Goal: Task Accomplishment & Management: Complete application form

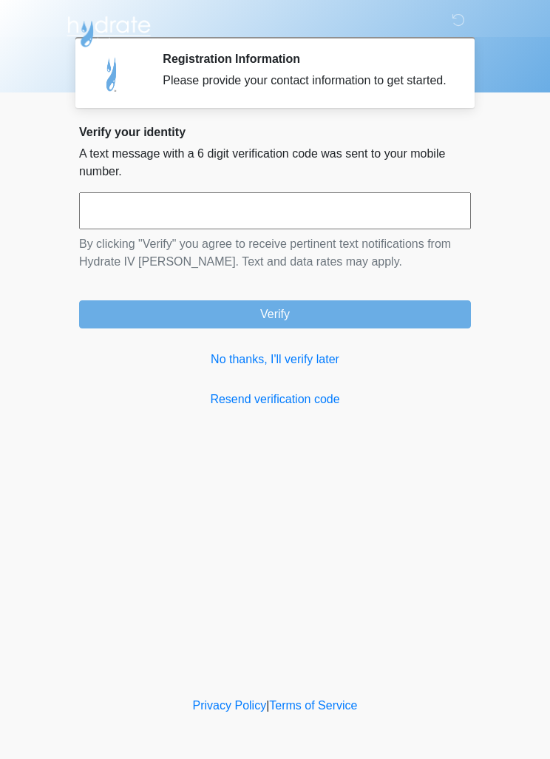
click at [269, 368] on link "No thanks, I'll verify later" at bounding box center [275, 360] width 392 height 18
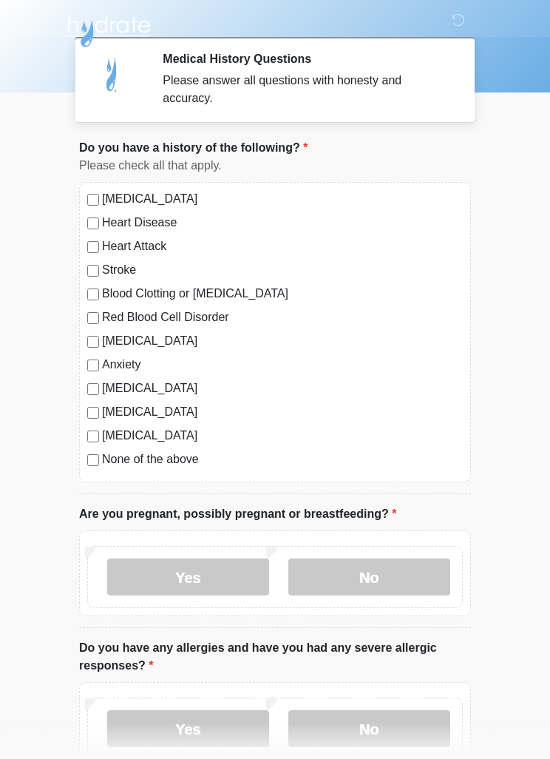
click at [175, 453] on label "None of the above" at bounding box center [282, 459] width 361 height 18
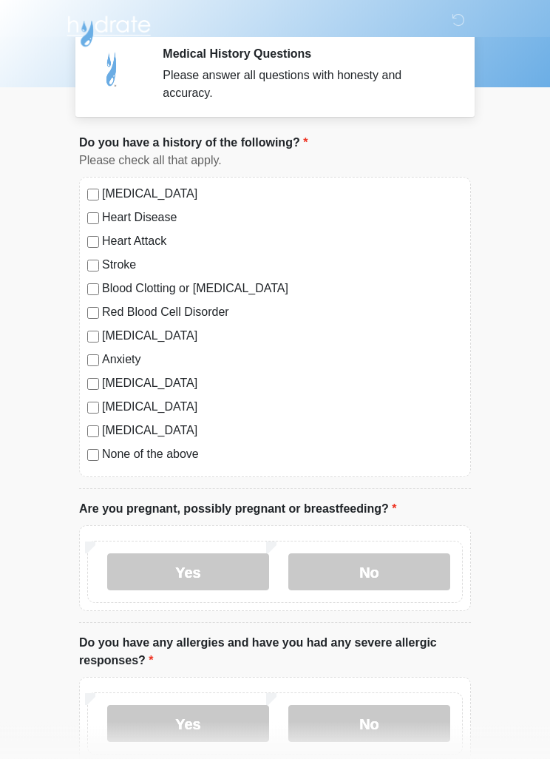
scroll to position [5, 0]
click at [419, 569] on label "No" at bounding box center [369, 571] width 162 height 37
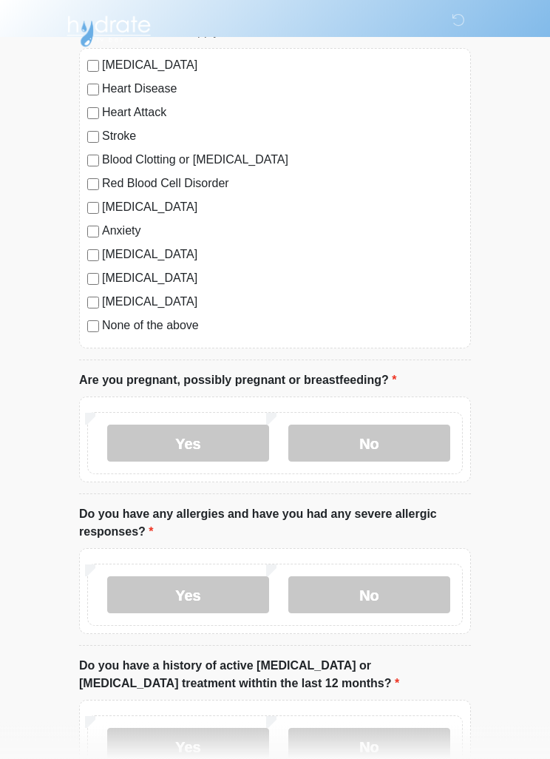
click at [423, 591] on label "No" at bounding box center [369, 595] width 162 height 37
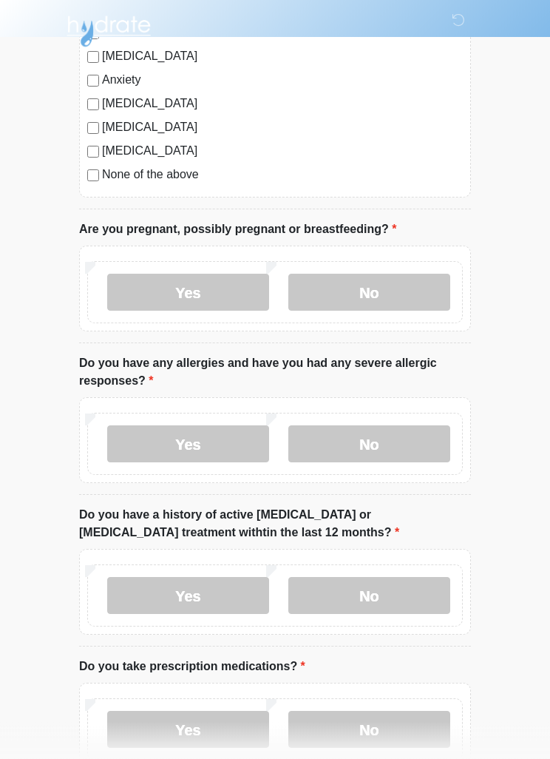
scroll to position [287, 0]
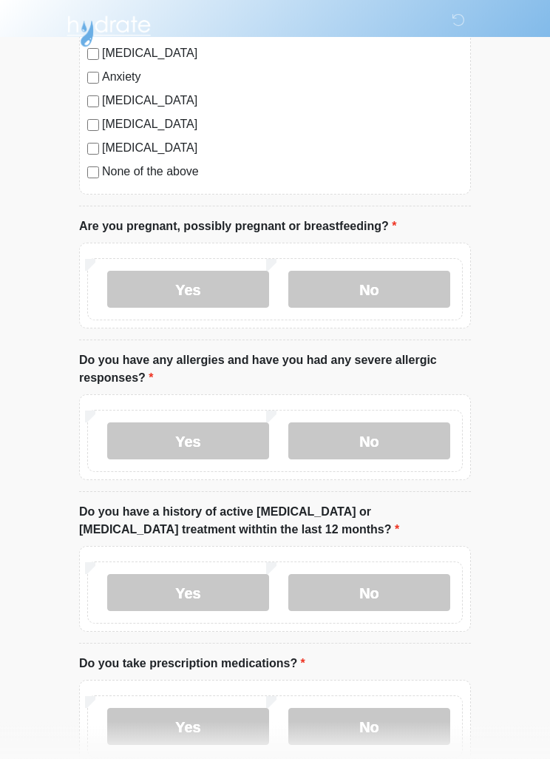
click at [422, 583] on label "No" at bounding box center [369, 593] width 162 height 37
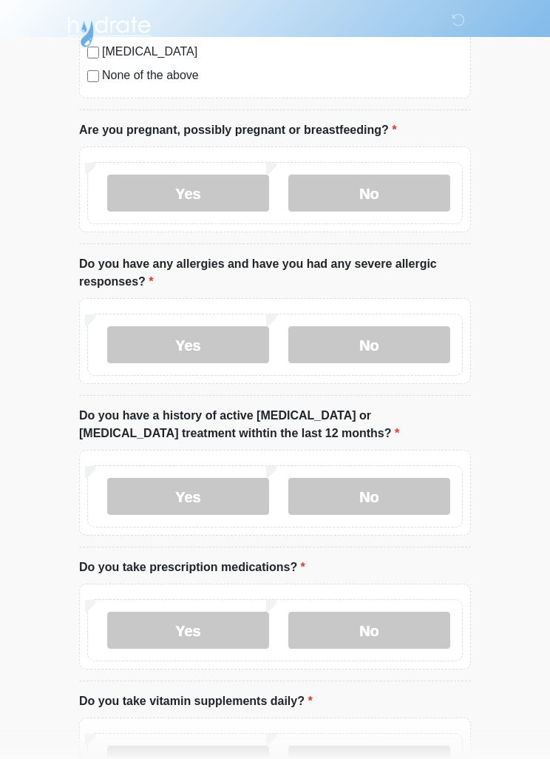
scroll to position [388, 0]
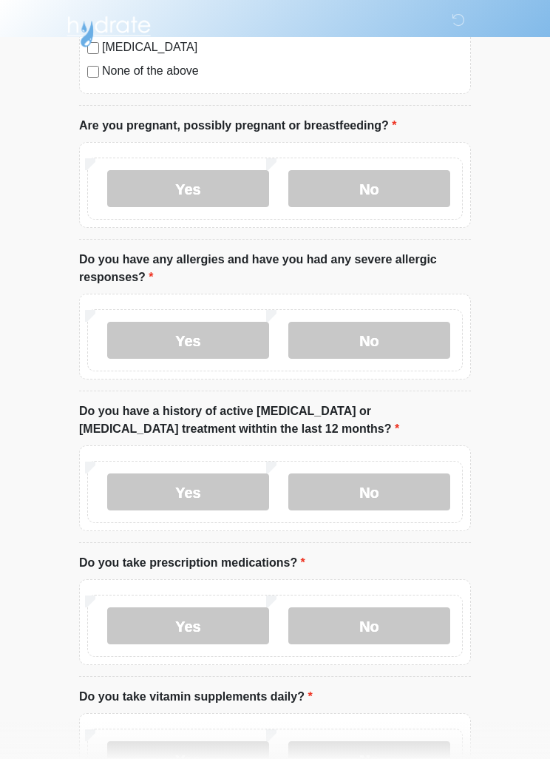
click at [413, 637] on label "No" at bounding box center [369, 625] width 162 height 37
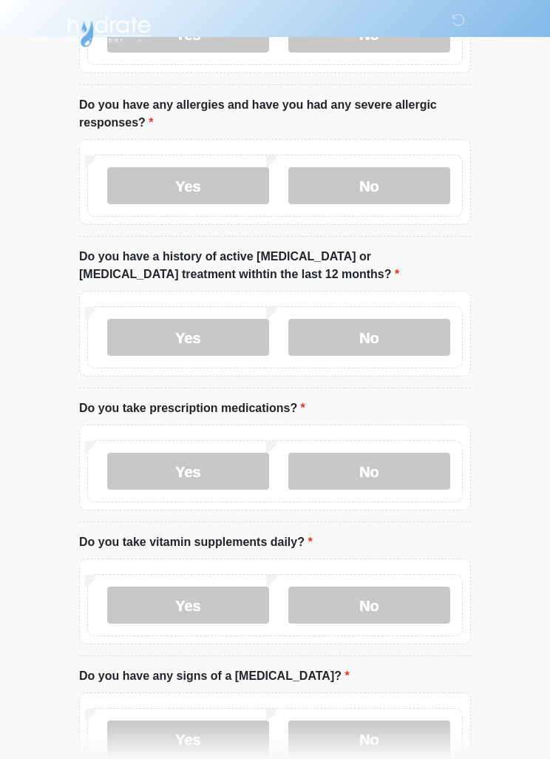
click at [419, 603] on label "No" at bounding box center [369, 604] width 162 height 37
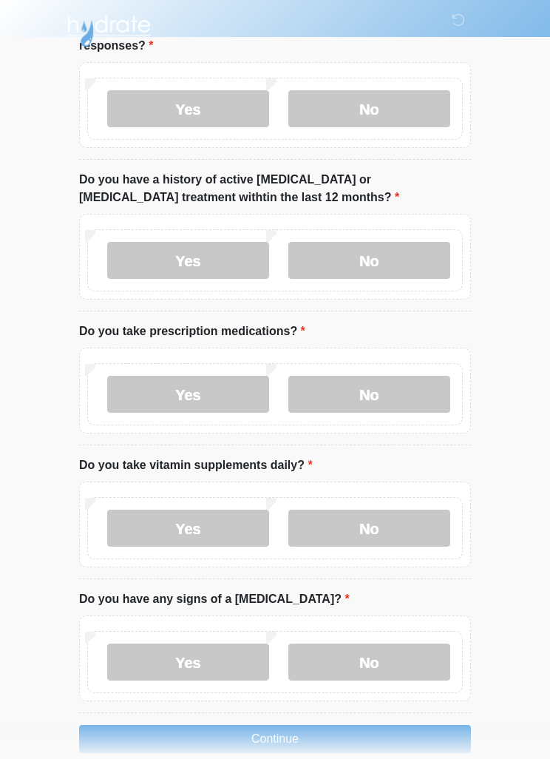
scroll to position [644, 0]
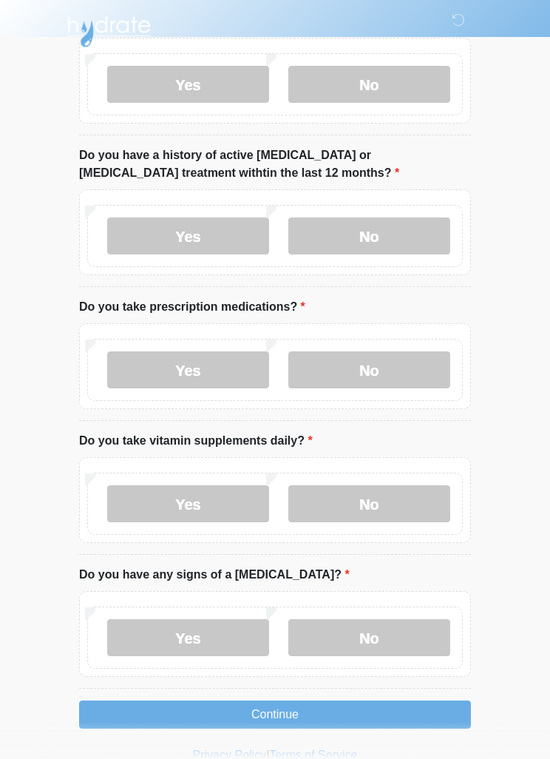
click at [410, 635] on label "No" at bounding box center [369, 637] width 162 height 37
click at [434, 714] on button "Continue" at bounding box center [275, 714] width 392 height 28
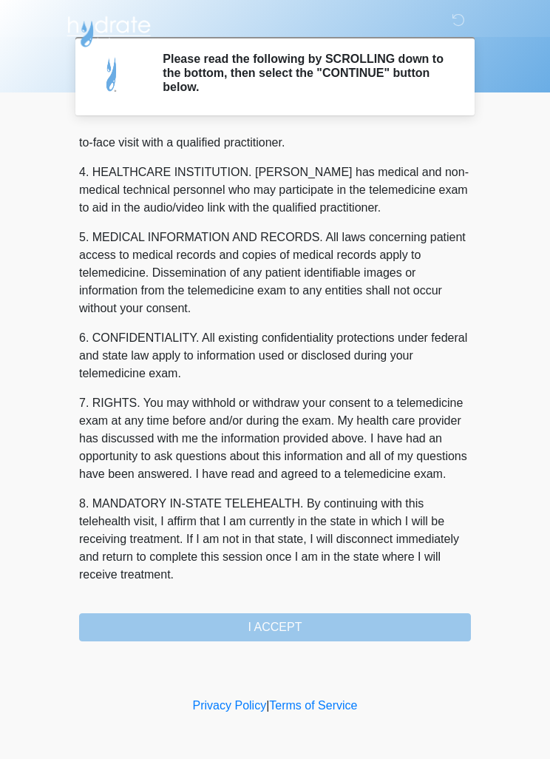
scroll to position [413, 0]
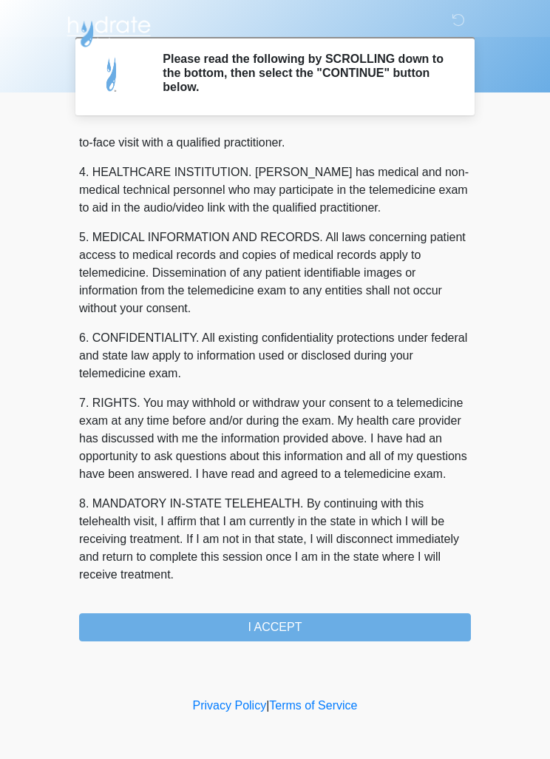
click at [393, 624] on button "I ACCEPT" at bounding box center [275, 627] width 392 height 28
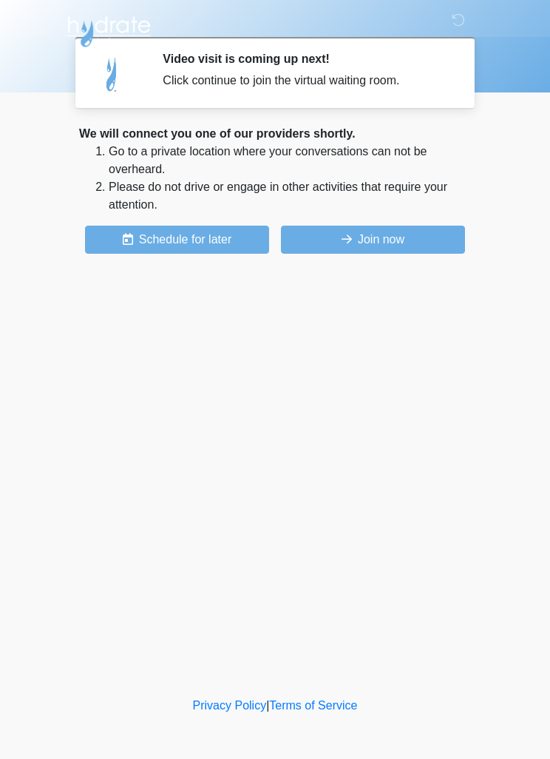
click at [369, 240] on button "Join now" at bounding box center [373, 240] width 184 height 28
